Goal: Task Accomplishment & Management: Complete application form

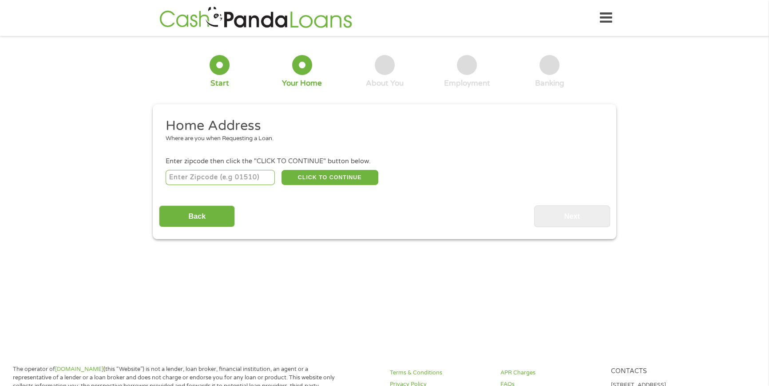
click at [194, 179] on input "number" at bounding box center [221, 177] width 110 height 15
type input "40220"
click at [315, 178] on button "CLICK TO CONTINUE" at bounding box center [330, 177] width 97 height 15
type input "40220"
type input "Louisville"
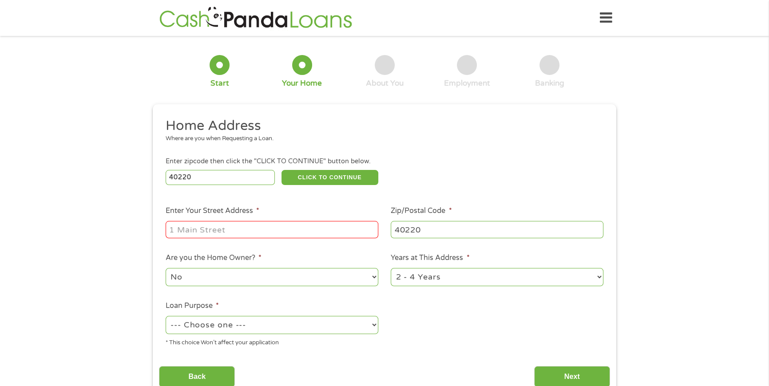
click at [199, 223] on input "Enter Your Street Address *" at bounding box center [272, 229] width 213 height 17
type input "3091 Kozy Kreek Drive"
click at [600, 281] on select "1 Year or less 1 - 2 Years 2 - 4 Years Over 4 Years" at bounding box center [497, 277] width 213 height 18
select select "60months"
click at [391, 268] on select "1 Year or less 1 - 2 Years 2 - 4 Years Over 4 Years" at bounding box center [497, 277] width 213 height 18
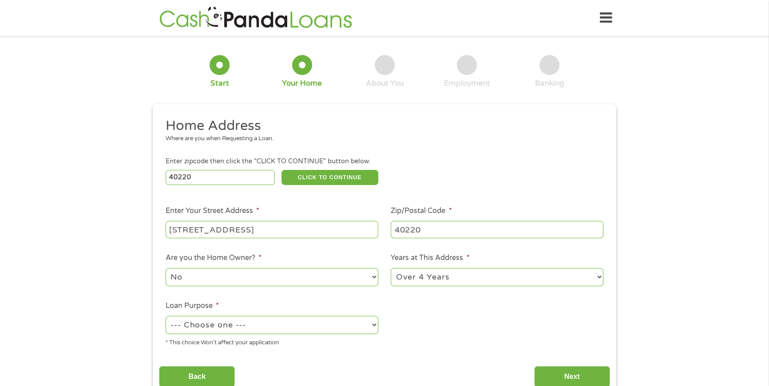
click at [282, 319] on select "--- Choose one --- Pay Bills Debt Consolidation Home Improvement Major Purchase…" at bounding box center [272, 325] width 213 height 18
select select "paybills"
click at [166, 316] on select "--- Choose one --- Pay Bills Debt Consolidation Home Improvement Major Purchase…" at bounding box center [272, 325] width 213 height 18
click at [570, 375] on input "Next" at bounding box center [572, 377] width 76 height 22
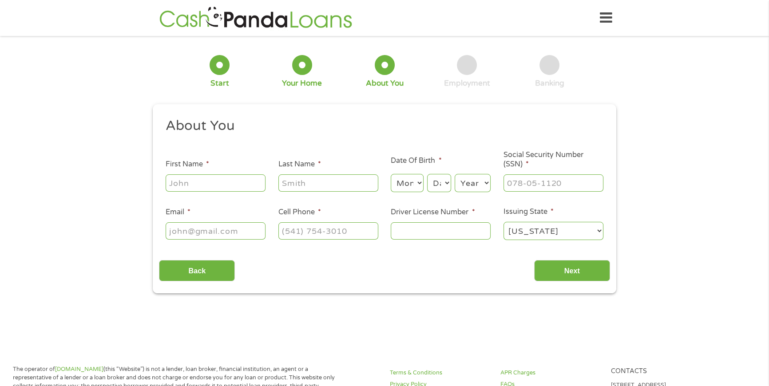
click at [181, 184] on input "First Name *" at bounding box center [216, 183] width 100 height 17
type input "TERRIE"
type input "CORRY"
type input "tlcorry47@hotmail.com"
type input "(740) 216-7260"
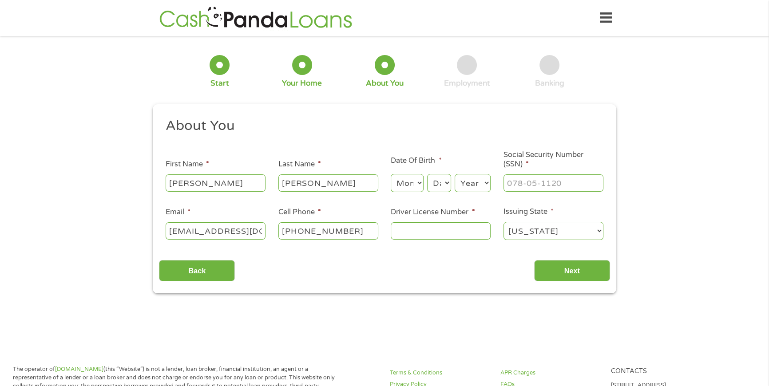
click at [418, 192] on select "Month 1 2 3 4 5 6 7 8 9 10 11 12" at bounding box center [407, 183] width 32 height 18
select select "8"
click at [391, 175] on select "Month 1 2 3 4 5 6 7 8 9 10 11 12" at bounding box center [407, 183] width 32 height 18
click at [448, 187] on select "Day 1 2 3 4 5 6 7 8 9 10 11 12 13 14 15 16 17 18 19 20 21 22 23 24 25 26 27 28 …" at bounding box center [439, 183] width 24 height 18
select select "30"
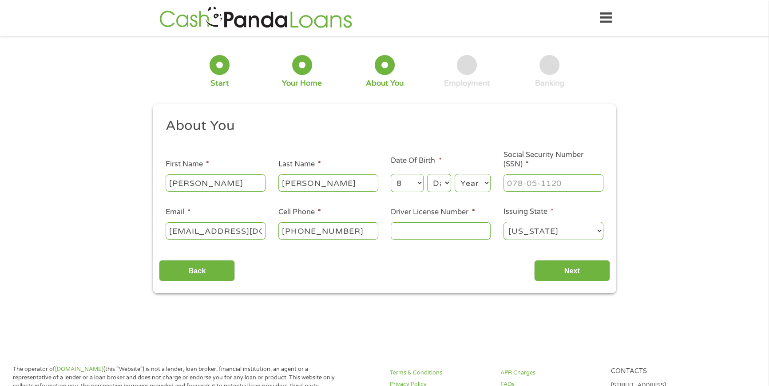
click at [427, 175] on select "Day 1 2 3 4 5 6 7 8 9 10 11 12 13 14 15 16 17 18 19 20 21 22 23 24 25 26 27 28 …" at bounding box center [439, 183] width 24 height 18
click at [470, 183] on select "Year 2007 2006 2005 2004 2003 2002 2001 2000 1999 1998 1997 1996 1995 1994 1993…" at bounding box center [473, 183] width 36 height 18
click at [455, 175] on select "Year 2007 2006 2005 2004 2003 2002 2001 2000 1999 1998 1997 1996 1995 1994 1993…" at bounding box center [473, 183] width 36 height 18
click at [477, 181] on select "Year 2007 2006 2005 2004 2003 2002 2001 2000 1999 1998 1997 1996 1995 1994 1993…" at bounding box center [473, 183] width 36 height 18
select select "1960"
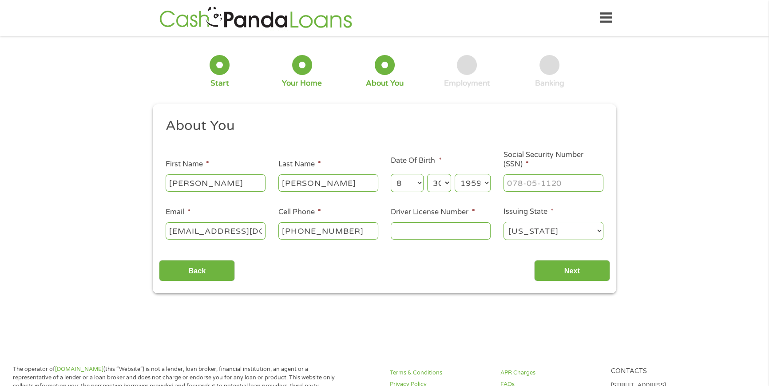
click at [455, 175] on select "Year 2007 2006 2005 2004 2003 2002 2001 2000 1999 1998 1997 1996 1995 1994 1993…" at bounding box center [473, 183] width 36 height 18
click at [512, 183] on input "___-__-____" at bounding box center [554, 183] width 100 height 17
type input "280-68-1836"
click at [418, 228] on input "Driver License Number *" at bounding box center [441, 231] width 100 height 17
type input "c12312312"
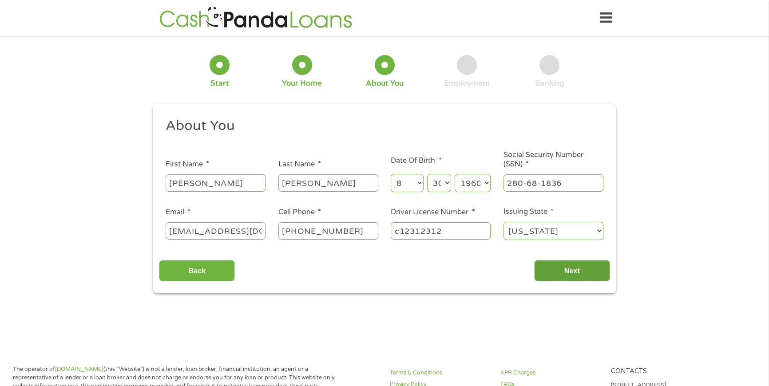
click at [568, 271] on input "Next" at bounding box center [572, 271] width 76 height 22
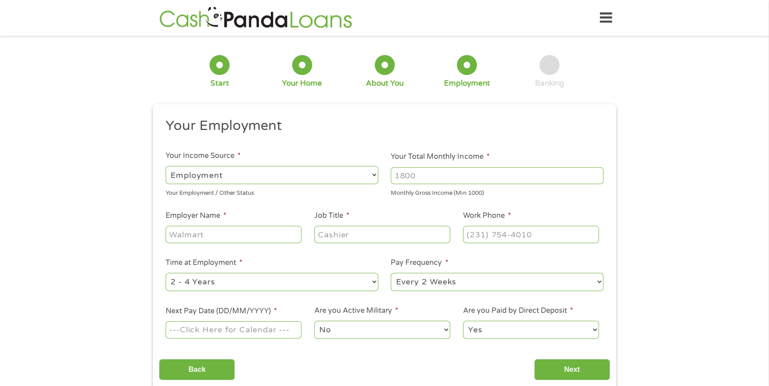
click at [415, 177] on input "Your Total Monthly Income *" at bounding box center [497, 175] width 213 height 17
click at [596, 173] on input "1000" at bounding box center [497, 175] width 213 height 17
click at [596, 173] on input "1001" at bounding box center [497, 175] width 213 height 17
click at [596, 178] on input "1000" at bounding box center [497, 175] width 213 height 17
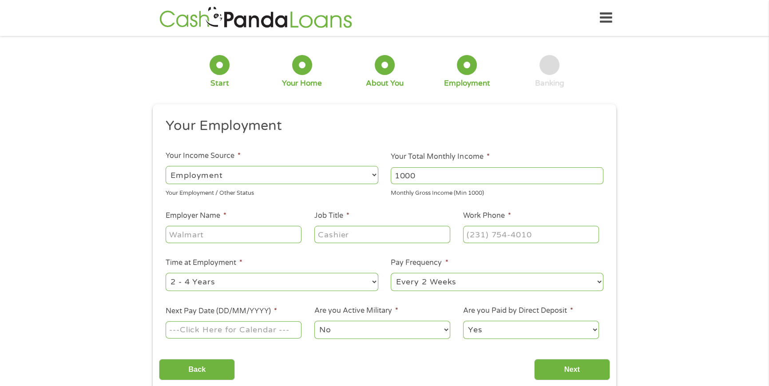
click at [596, 178] on input "1000" at bounding box center [497, 175] width 213 height 17
click at [596, 173] on input "1001" at bounding box center [497, 175] width 213 height 17
click at [596, 173] on input "1002" at bounding box center [497, 175] width 213 height 17
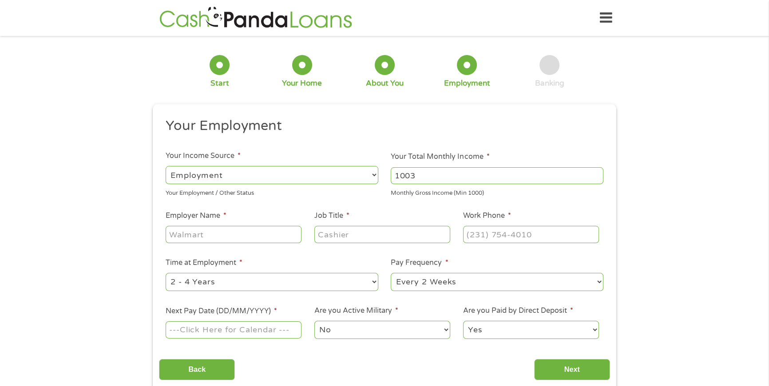
click at [596, 173] on input "1003" at bounding box center [497, 175] width 213 height 17
click at [596, 173] on input "1058" at bounding box center [497, 175] width 213 height 17
click at [424, 175] on input "1058" at bounding box center [497, 175] width 213 height 17
type input "1"
type input "3500"
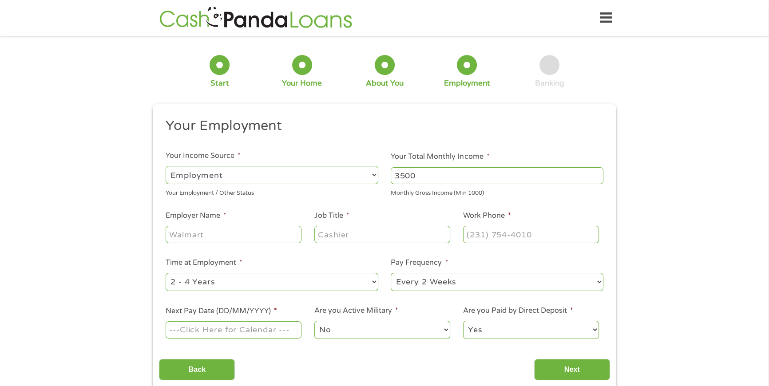
click at [204, 237] on input "Employer Name *" at bounding box center [234, 234] width 136 height 17
click at [187, 232] on input "Employer Name *" at bounding box center [234, 234] width 136 height 17
type input "Electrolux professional"
click at [329, 234] on input "Job Title *" at bounding box center [382, 234] width 136 height 17
type input "warehouse associate"
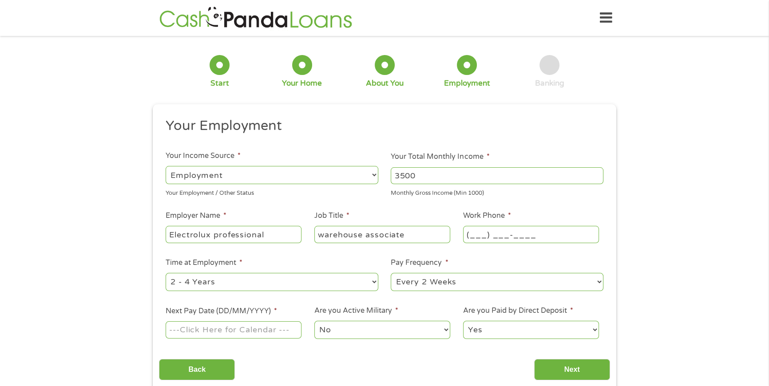
click at [488, 235] on input "(___) ___-____" at bounding box center [531, 234] width 136 height 17
type input "(502) 425-4776"
click at [376, 283] on select "--- Choose one --- 1 Year or less 1 - 2 Years 2 - 4 Years Over 4 Years" at bounding box center [272, 282] width 213 height 18
select select "60months"
click at [166, 273] on select "--- Choose one --- 1 Year or less 1 - 2 Years 2 - 4 Years Over 4 Years" at bounding box center [272, 282] width 213 height 18
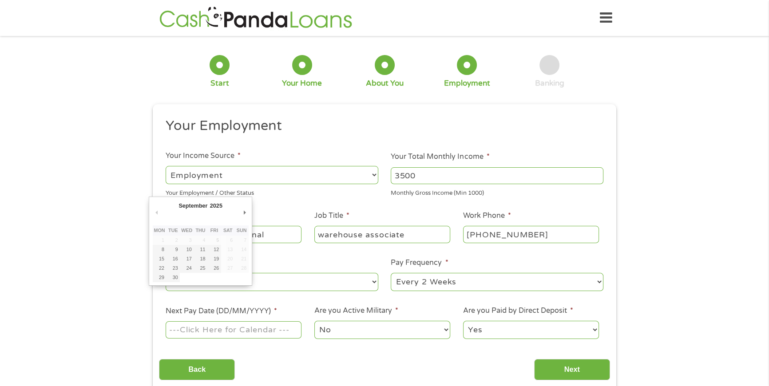
click at [229, 330] on input "Next Pay Date (DD/MM/YYYY) *" at bounding box center [234, 330] width 136 height 17
type input "12/09/2025"
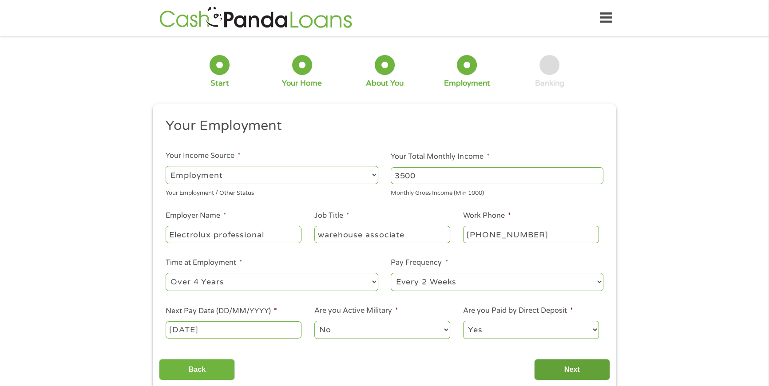
click at [574, 363] on input "Next" at bounding box center [572, 370] width 76 height 22
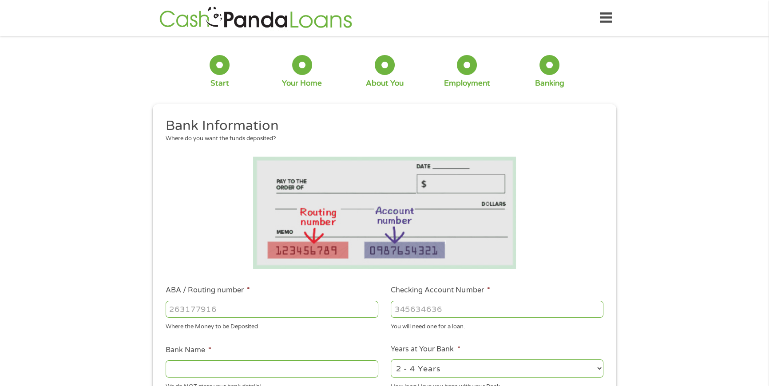
click at [606, 15] on icon at bounding box center [606, 18] width 12 height 22
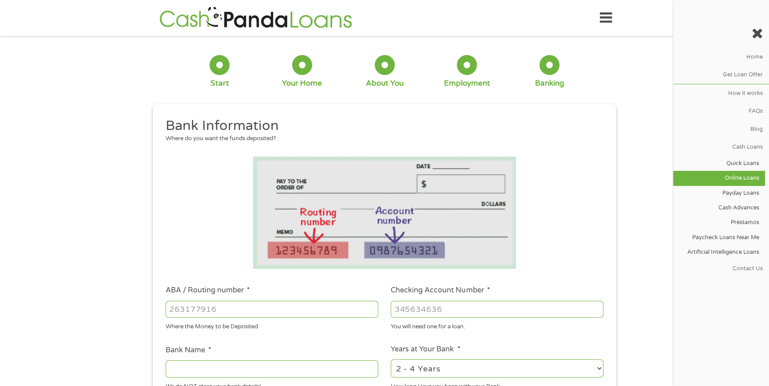
click at [733, 179] on link "Online Loans" at bounding box center [719, 178] width 92 height 15
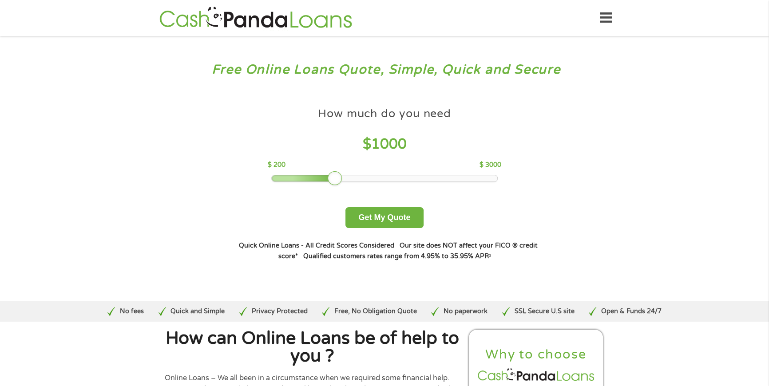
click at [280, 178] on div at bounding box center [385, 178] width 226 height 6
click at [381, 215] on button "Get My Quote" at bounding box center [385, 217] width 78 height 21
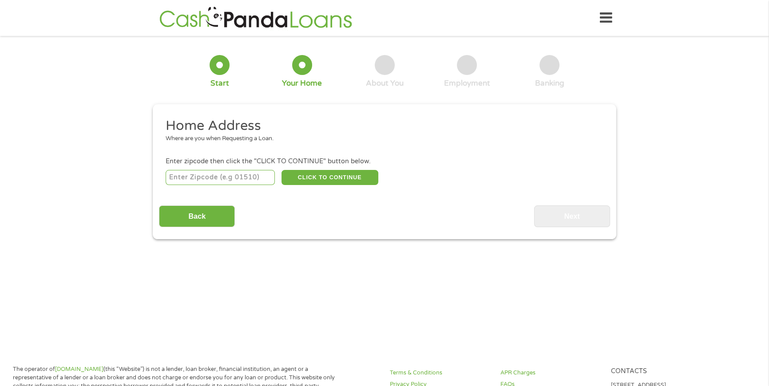
click at [199, 173] on input "number" at bounding box center [221, 177] width 110 height 15
type input "40220"
select select "Kentucky"
click at [306, 177] on button "CLICK TO CONTINUE" at bounding box center [330, 177] width 97 height 15
type input "40220"
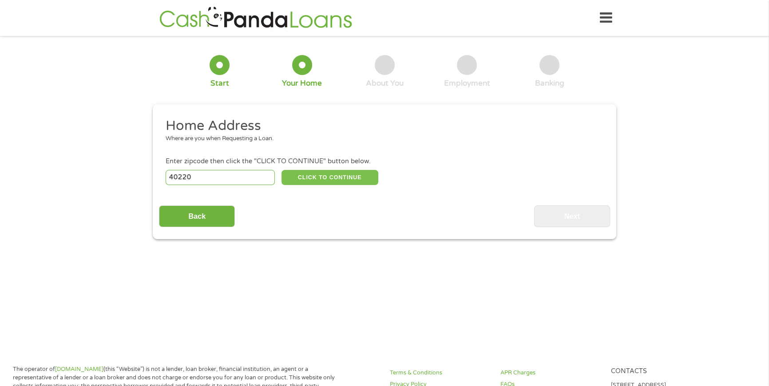
type input "Louisville"
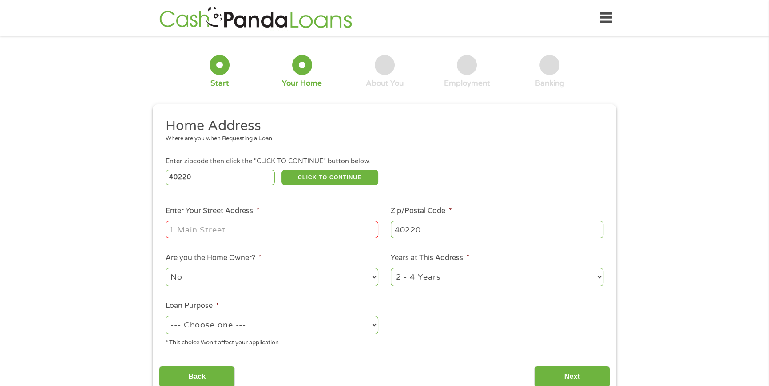
click at [347, 225] on input "Enter Your Street Address *" at bounding box center [272, 229] width 213 height 17
type input "3091 Kozy Kreek Drive"
click at [428, 279] on select "1 Year or less 1 - 2 Years 2 - 4 Years Over 4 Years" at bounding box center [497, 277] width 213 height 18
select select "60months"
click at [391, 268] on select "1 Year or less 1 - 2 Years 2 - 4 Years Over 4 Years" at bounding box center [497, 277] width 213 height 18
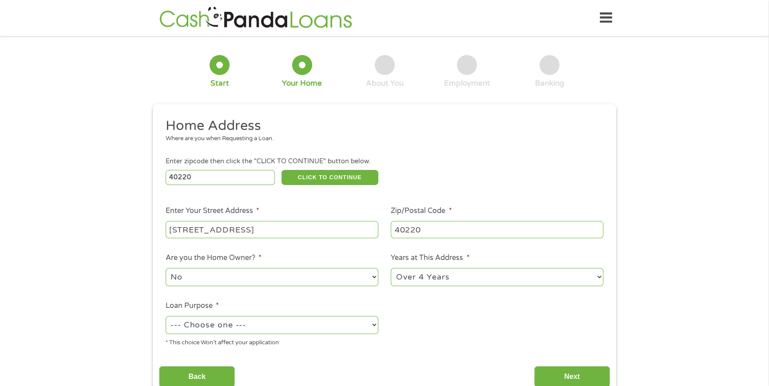
click at [248, 326] on select "--- Choose one --- Pay Bills Debt Consolidation Home Improvement Major Purchase…" at bounding box center [272, 325] width 213 height 18
select select "paybills"
click at [166, 316] on select "--- Choose one --- Pay Bills Debt Consolidation Home Improvement Major Purchase…" at bounding box center [272, 325] width 213 height 18
click at [560, 379] on input "Next" at bounding box center [572, 377] width 76 height 22
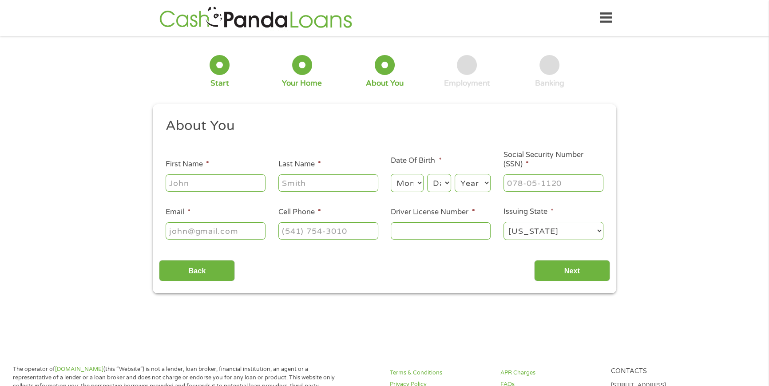
click at [185, 182] on input "First Name *" at bounding box center [216, 183] width 100 height 17
type input "TERRIE"
type input "CORRY"
type input "tlcorry47@hotmail.com"
type input "(740) 216-7260"
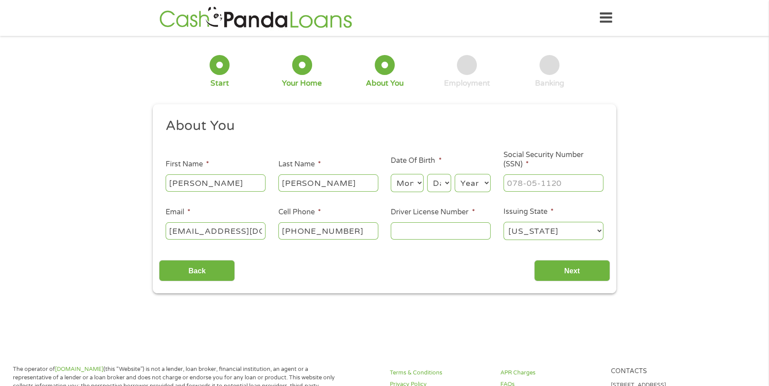
click at [412, 187] on select "Month 1 2 3 4 5 6 7 8 9 10 11 12" at bounding box center [407, 183] width 32 height 18
select select "8"
click at [391, 175] on select "Month 1 2 3 4 5 6 7 8 9 10 11 12" at bounding box center [407, 183] width 32 height 18
click at [442, 192] on select "Day 1 2 3 4 5 6 7 8 9 10 11 12 13 14 15 16 17 18 19 20 21 22 23 24 25 26 27 28 …" at bounding box center [439, 183] width 24 height 18
select select "30"
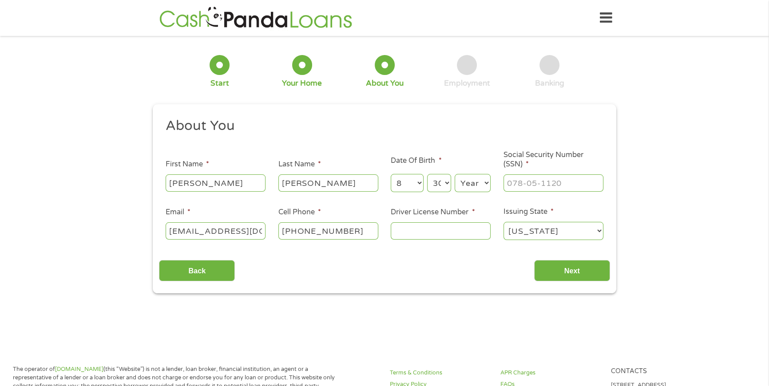
click at [427, 175] on select "Day 1 2 3 4 5 6 7 8 9 10 11 12 13 14 15 16 17 18 19 20 21 22 23 24 25 26 27 28 …" at bounding box center [439, 183] width 24 height 18
click at [469, 183] on select "Year 2007 2006 2005 2004 2003 2002 2001 2000 1999 1998 1997 1996 1995 1994 1993…" at bounding box center [473, 183] width 36 height 18
select select "1960"
click at [455, 175] on select "Year 2007 2006 2005 2004 2003 2002 2001 2000 1999 1998 1997 1996 1995 1994 1993…" at bounding box center [473, 183] width 36 height 18
click at [524, 187] on input "___-__-____" at bounding box center [554, 183] width 100 height 17
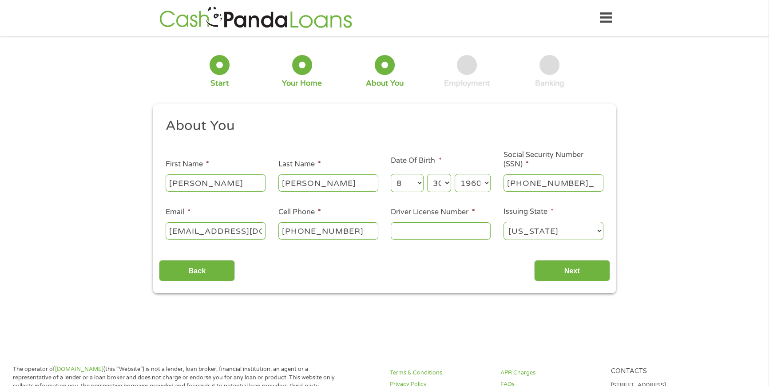
type input "280-68-1836"
click at [421, 232] on input "Driver License Number *" at bounding box center [441, 231] width 100 height 17
type input "c12312312"
click at [586, 273] on input "Next" at bounding box center [572, 271] width 76 height 22
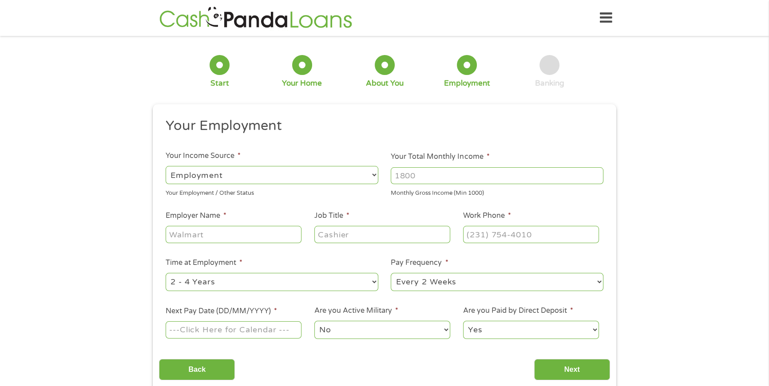
click at [242, 171] on select "--- Choose one --- Employment Self Employed Benefits" at bounding box center [272, 175] width 213 height 18
click at [229, 175] on select "--- Choose one --- Employment Self Employed Benefits" at bounding box center [272, 175] width 213 height 18
click at [405, 182] on input "Your Total Monthly Income *" at bounding box center [497, 175] width 213 height 17
type input "3500"
click at [194, 236] on input "Employer Name *" at bounding box center [234, 234] width 136 height 17
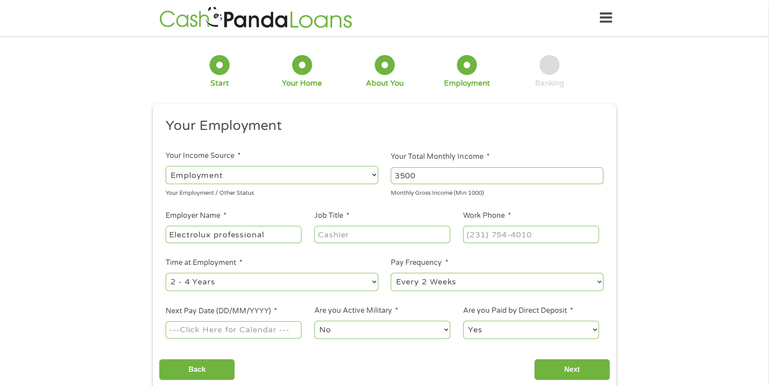
type input "Electrolux professional"
click at [337, 234] on input "Job Title *" at bounding box center [382, 234] width 136 height 17
type input "warehouse associate"
click at [476, 238] on input "(___) ___-____" at bounding box center [531, 234] width 136 height 17
click at [527, 235] on input "(502) 384-2149" at bounding box center [531, 234] width 136 height 17
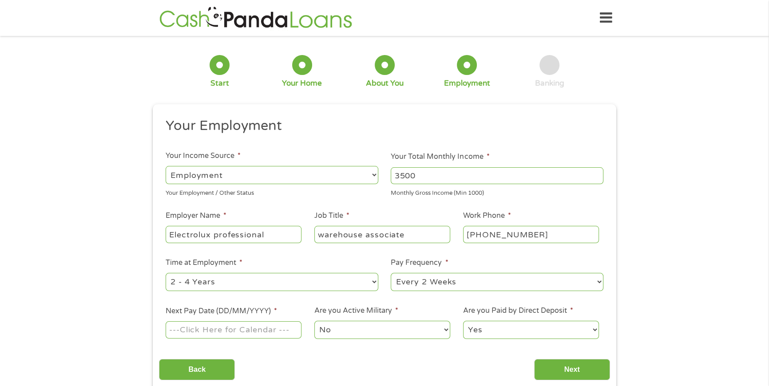
click at [546, 234] on input "(502) 384-2149" at bounding box center [531, 234] width 136 height 17
drag, startPoint x: 546, startPoint y: 234, endPoint x: 453, endPoint y: 231, distance: 93.3
click at [453, 231] on ul "Your Employment Your Income Source * --- Choose one --- Employment Self Employe…" at bounding box center [384, 232] width 451 height 230
click at [492, 235] on input "(___) ___-____" at bounding box center [531, 234] width 136 height 17
type input "(502) 425-4776"
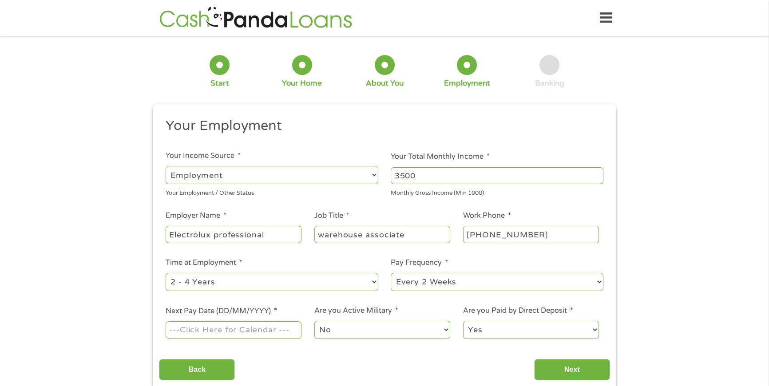
click at [264, 290] on select "--- Choose one --- 1 Year or less 1 - 2 Years 2 - 4 Years Over 4 Years" at bounding box center [272, 282] width 213 height 18
select select "60months"
click at [166, 273] on select "--- Choose one --- 1 Year or less 1 - 2 Years 2 - 4 Years Over 4 Years" at bounding box center [272, 282] width 213 height 18
click at [248, 334] on input "Next Pay Date (DD/MM/YYYY) *" at bounding box center [234, 330] width 136 height 17
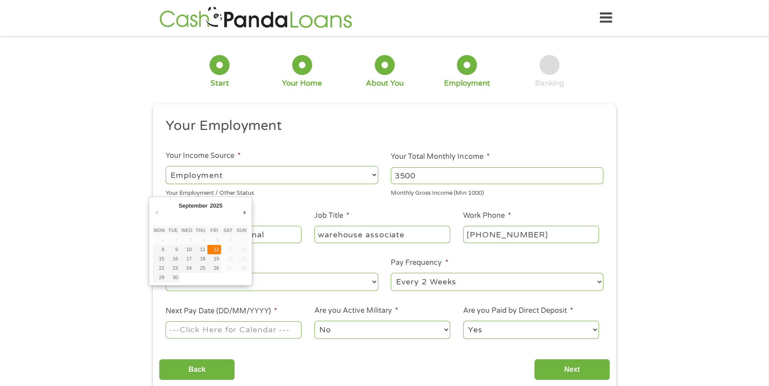
type input "12/09/2025"
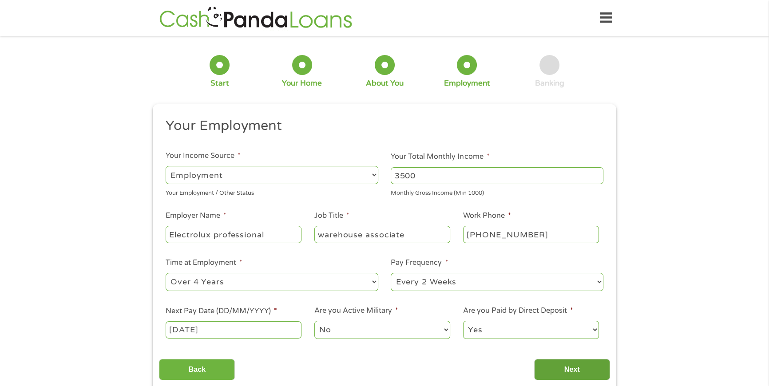
click at [565, 372] on input "Next" at bounding box center [572, 370] width 76 height 22
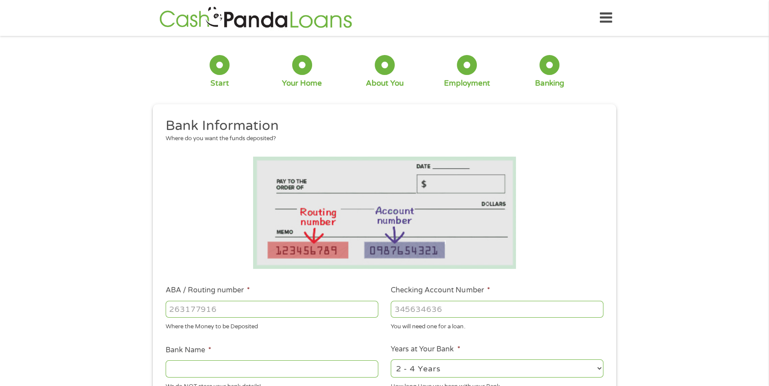
click at [198, 306] on input "ABA / Routing number *" at bounding box center [272, 309] width 213 height 17
click at [584, 254] on li at bounding box center [384, 213] width 451 height 112
click at [191, 311] on input "ABA / Routing number *" at bounding box center [272, 309] width 213 height 17
type input "083002342"
type input "FIFTH THIRD BANK"
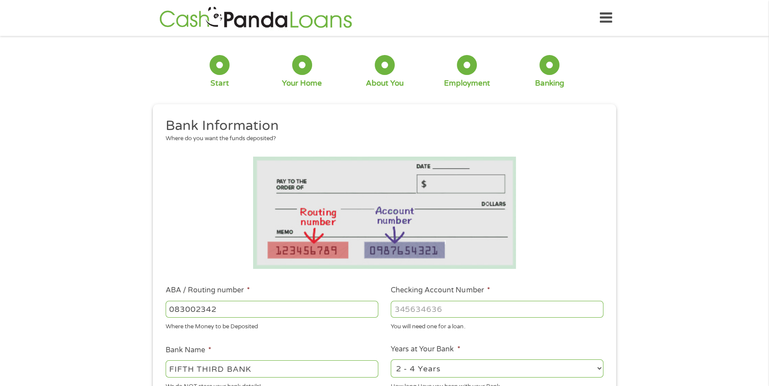
type input "083002342"
click at [418, 310] on input "Checking Account Number *" at bounding box center [497, 309] width 213 height 17
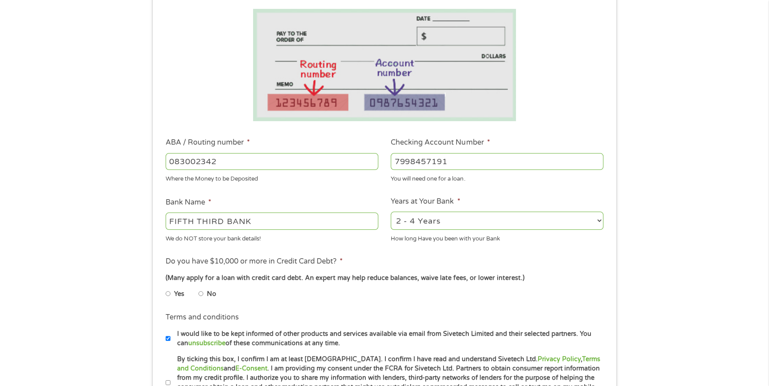
type input "7998457191"
click at [598, 219] on select "2 - 4 Years 6 - 12 Months 1 - 2 Years Over 4 Years" at bounding box center [497, 221] width 213 height 18
select select "12months"
click at [391, 212] on select "2 - 4 Years 6 - 12 Months 1 - 2 Years Over 4 Years" at bounding box center [497, 221] width 213 height 18
click at [201, 293] on input "No" at bounding box center [201, 294] width 5 height 14
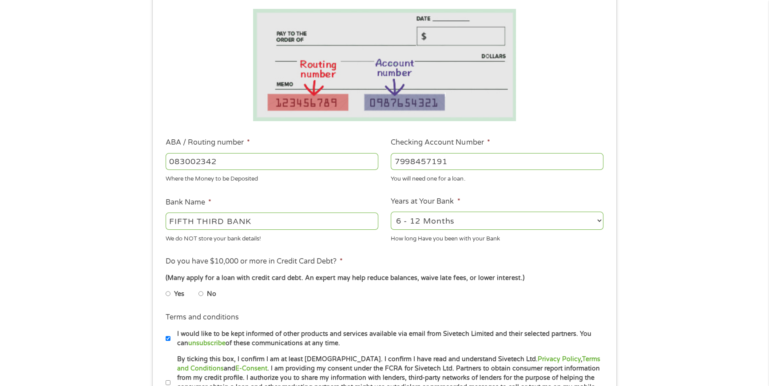
radio input "true"
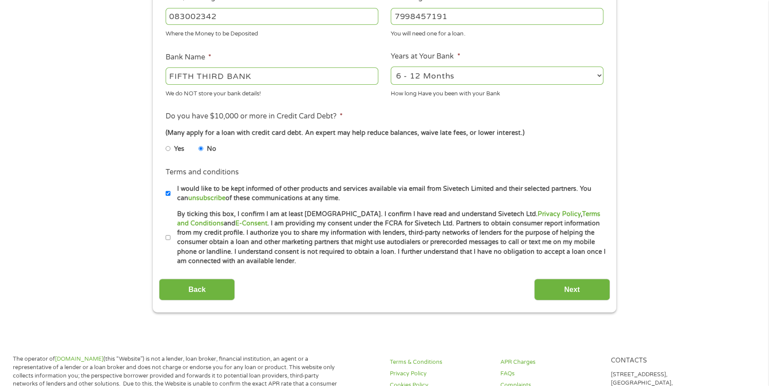
scroll to position [296, 0]
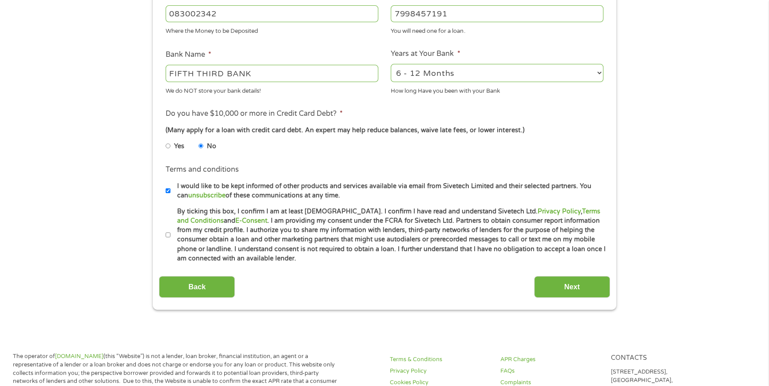
click at [170, 233] on input "By ticking this box, I confirm I am at least 18 years old. I confirm I have rea…" at bounding box center [168, 235] width 5 height 14
checkbox input "true"
click at [555, 284] on input "Next" at bounding box center [572, 287] width 76 height 22
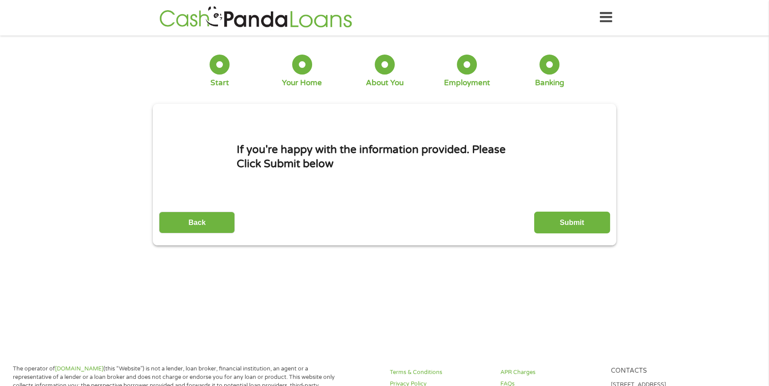
scroll to position [0, 0]
click at [560, 223] on input "Submit" at bounding box center [572, 223] width 76 height 22
